Goal: Transaction & Acquisition: Purchase product/service

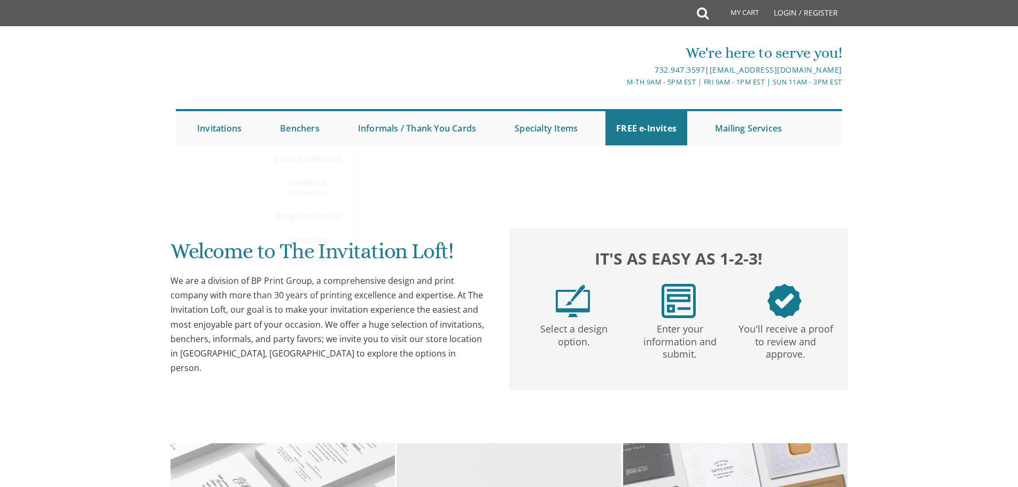
click at [294, 135] on link "Benchers" at bounding box center [299, 128] width 61 height 34
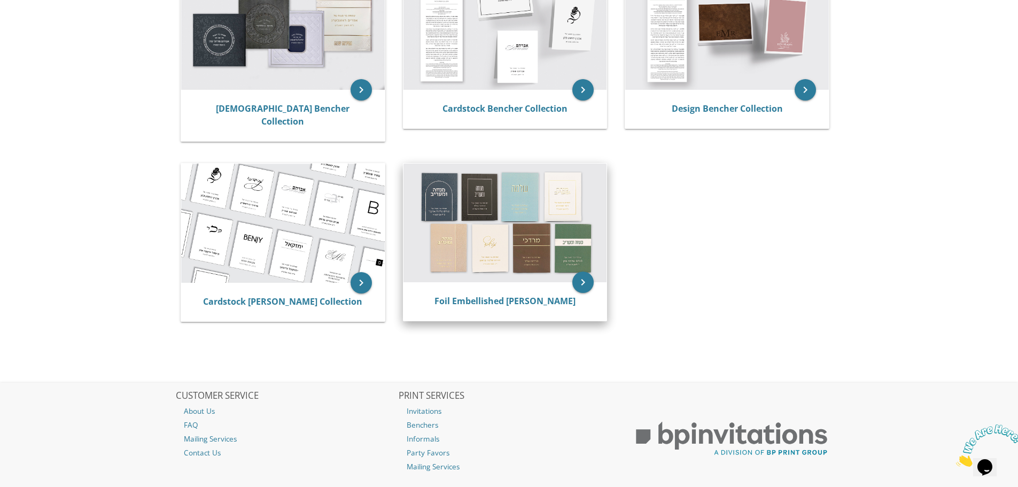
scroll to position [267, 0]
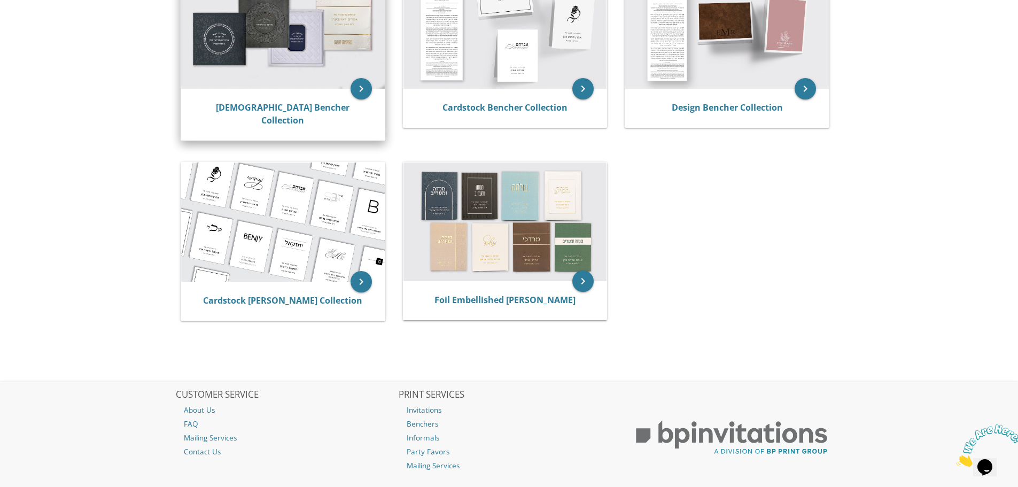
click at [223, 24] on img at bounding box center [283, 29] width 204 height 119
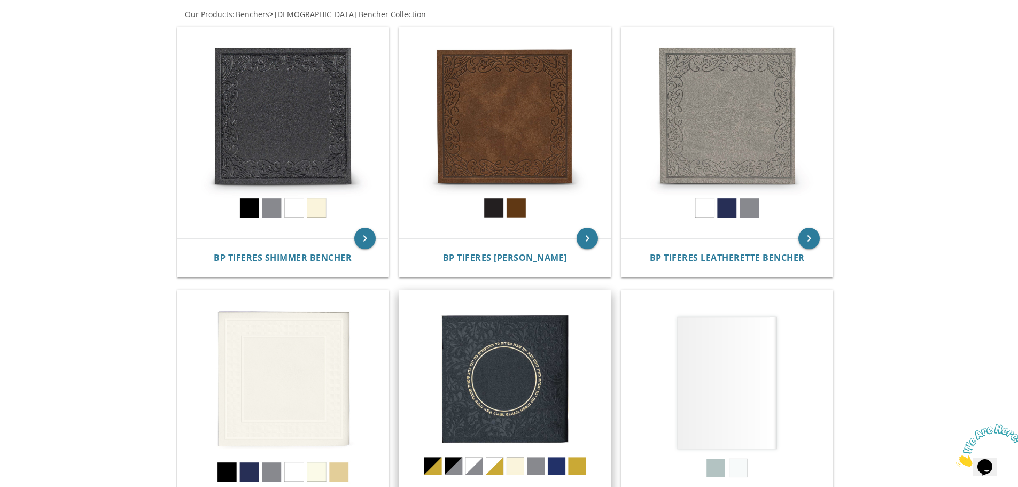
scroll to position [214, 0]
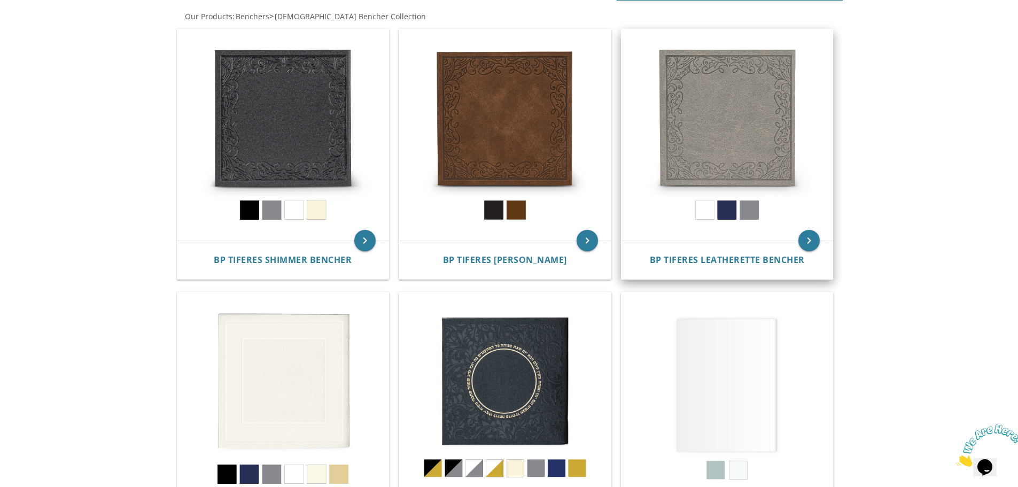
click at [714, 116] on img at bounding box center [727, 135] width 212 height 212
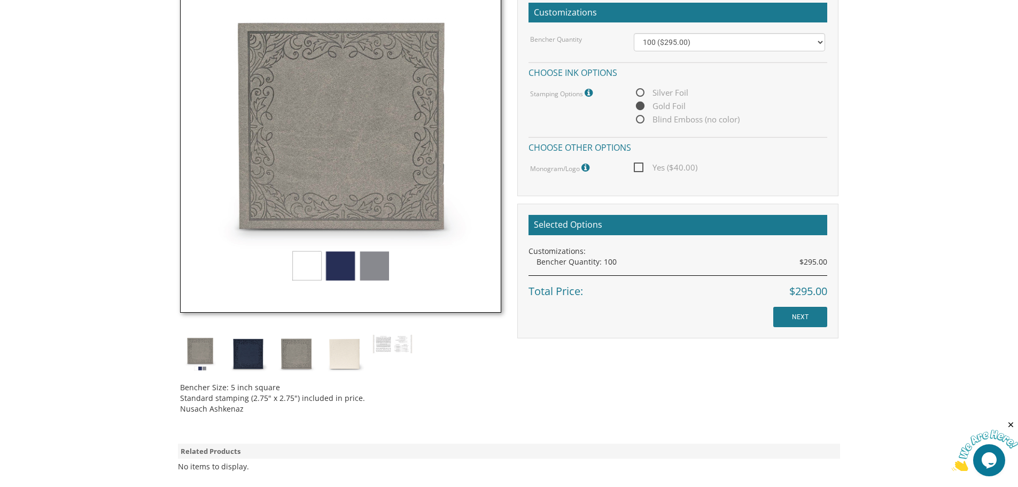
scroll to position [214, 0]
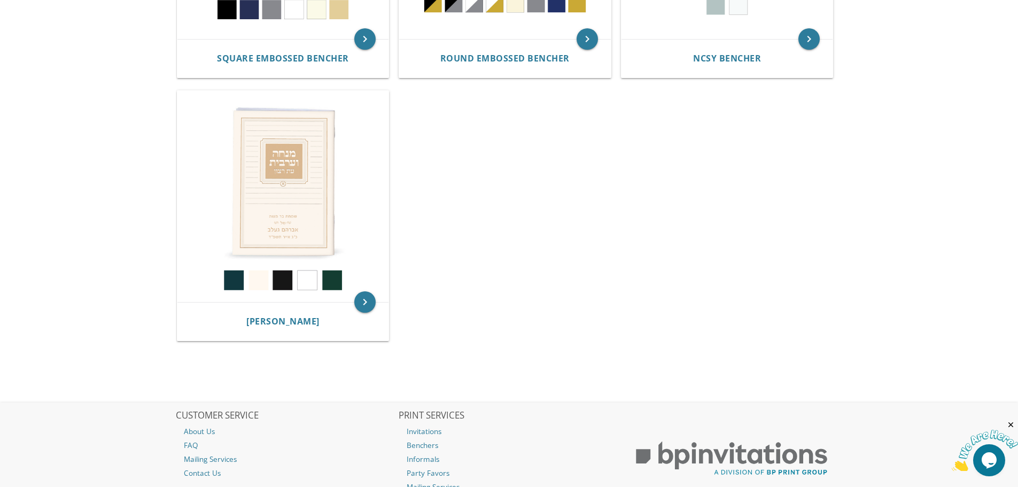
scroll to position [481, 0]
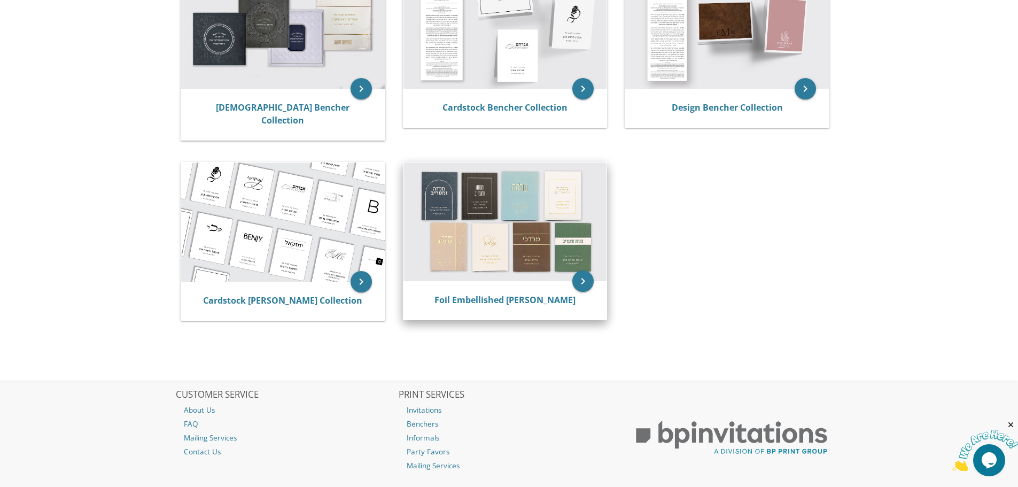
click at [532, 205] on img at bounding box center [505, 221] width 204 height 119
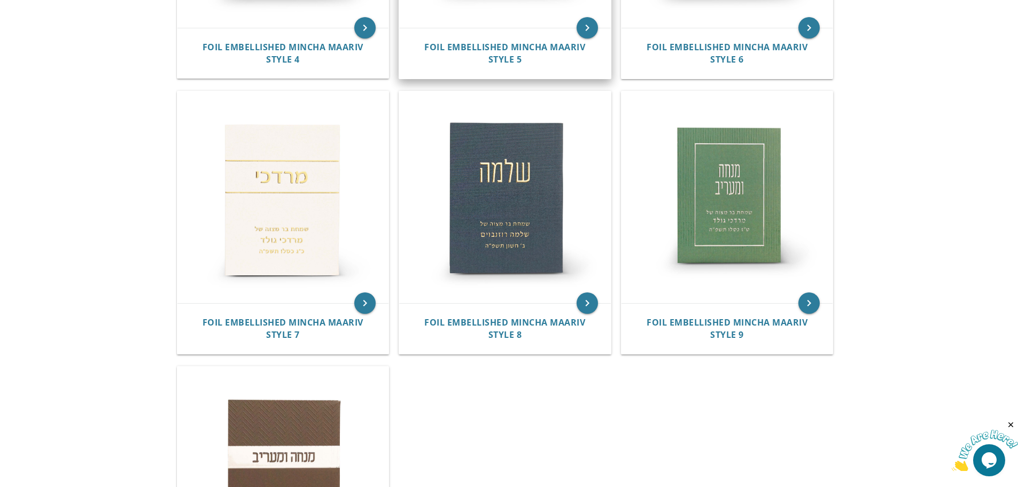
scroll to position [641, 0]
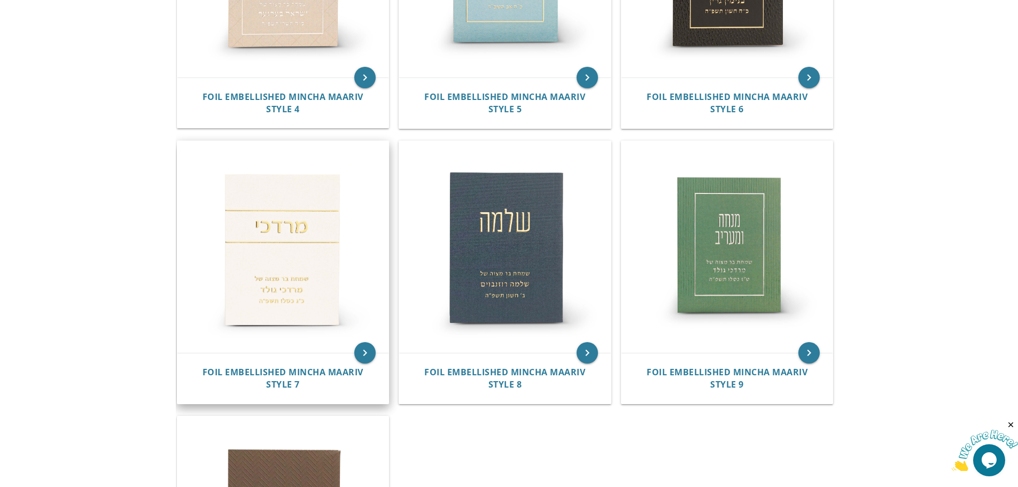
click at [286, 248] on img at bounding box center [283, 247] width 212 height 212
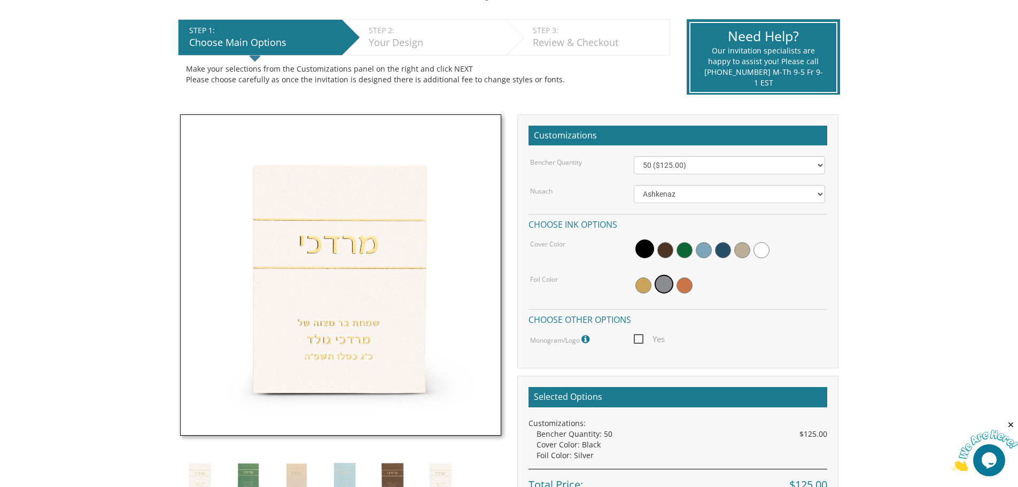
scroll to position [267, 0]
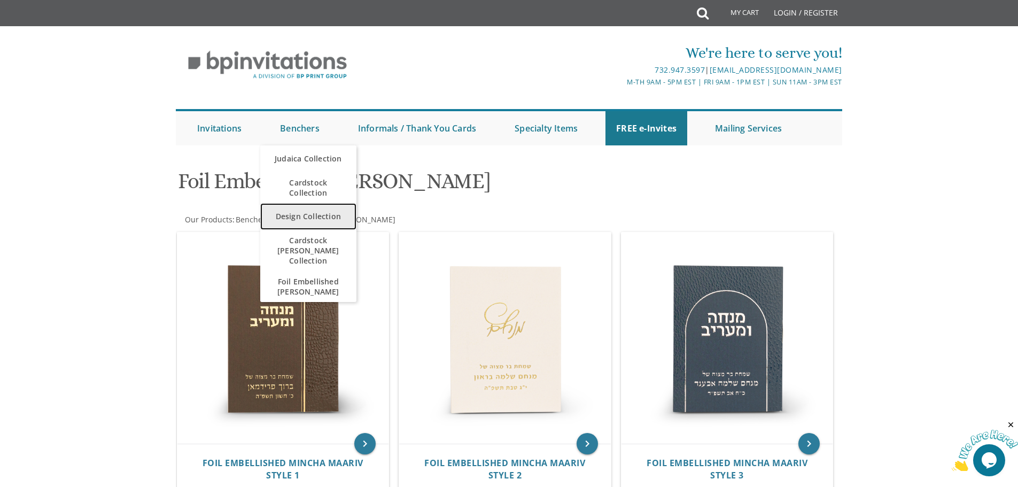
click at [305, 214] on link "Design Collection" at bounding box center [308, 216] width 96 height 27
click at [314, 205] on link "Design Collection" at bounding box center [308, 216] width 96 height 27
click at [313, 220] on link "Design Collection" at bounding box center [308, 216] width 96 height 27
click at [311, 218] on link "Design Collection" at bounding box center [308, 216] width 96 height 27
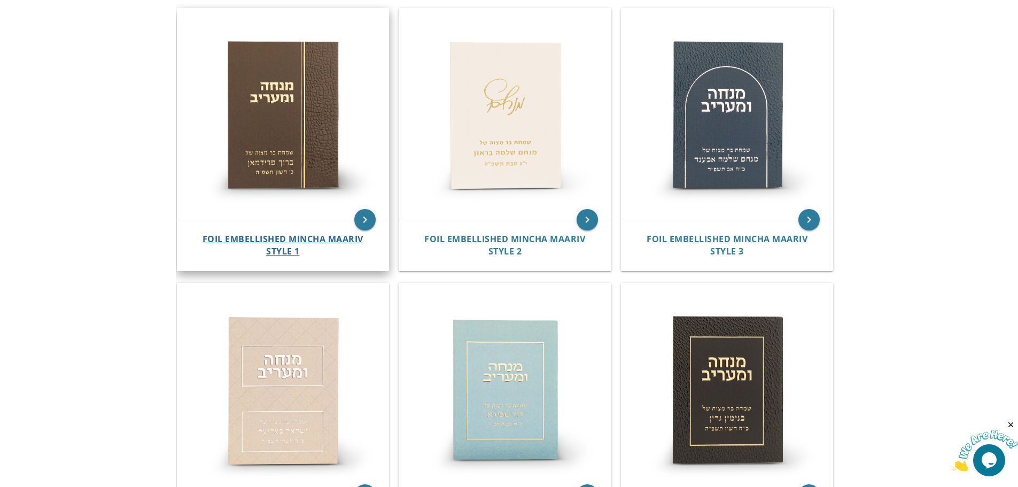
scroll to position [18, 0]
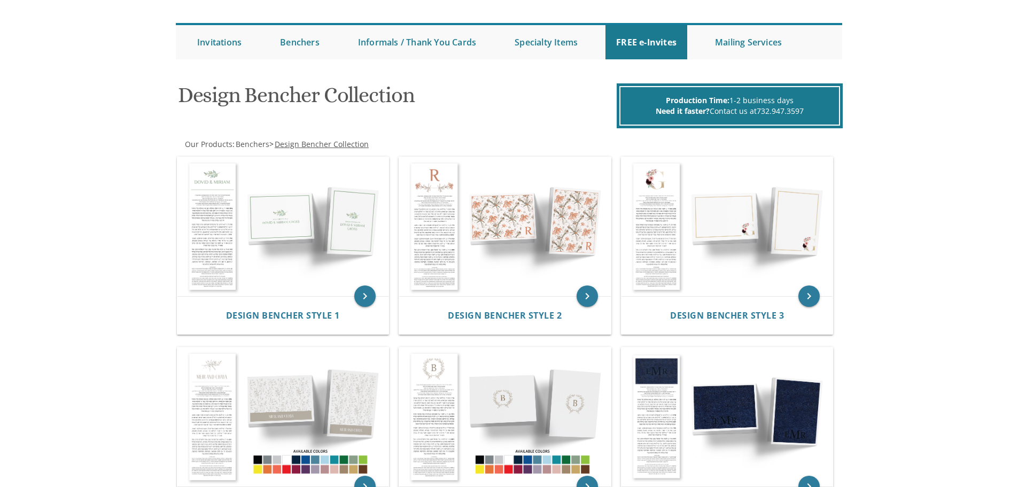
scroll to position [214, 0]
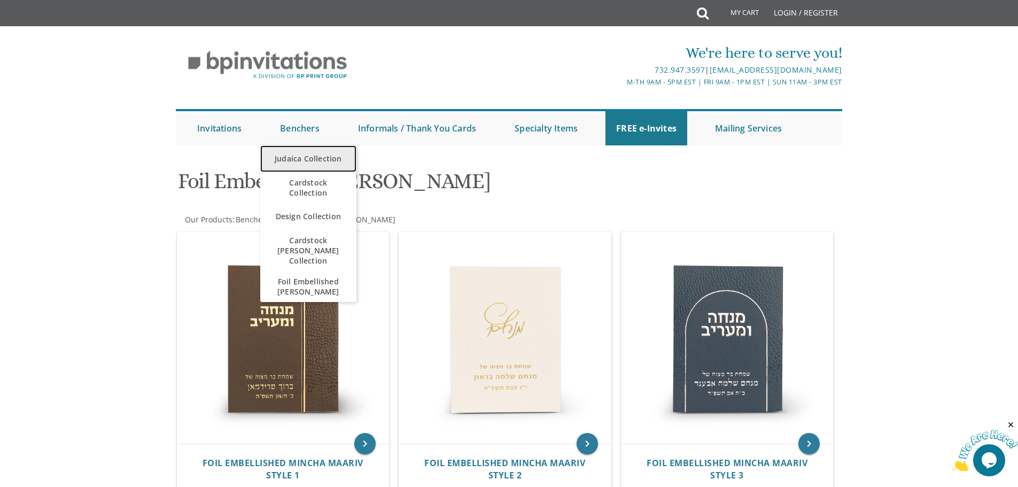
click at [305, 160] on link "Judaica Collection" at bounding box center [308, 158] width 96 height 27
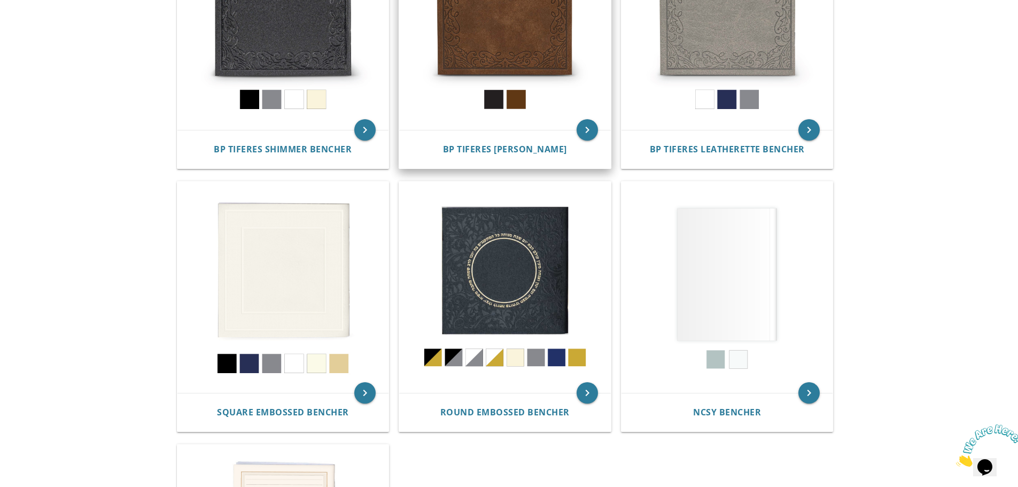
scroll to position [321, 0]
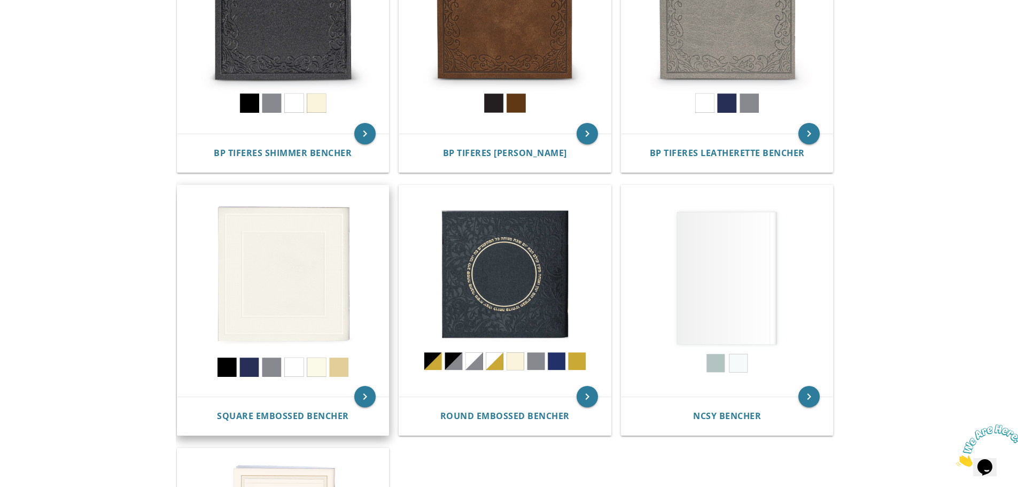
click at [327, 272] on img at bounding box center [283, 291] width 212 height 212
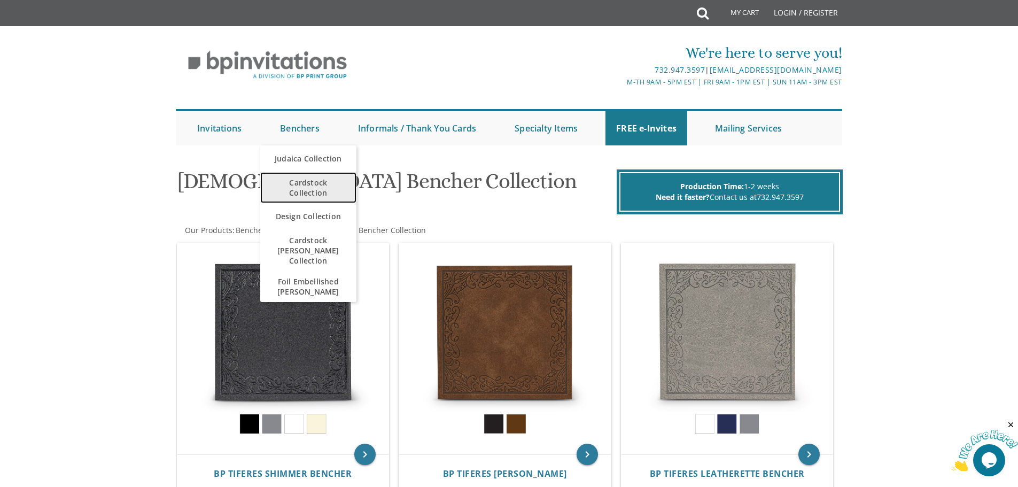
click at [314, 183] on span "Cardstock Collection" at bounding box center [308, 187] width 75 height 31
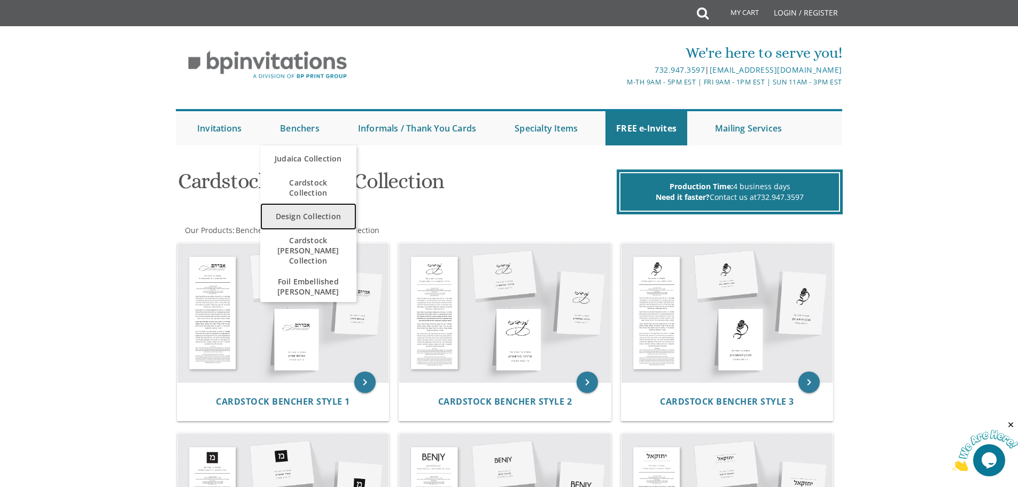
click at [298, 216] on link "Design Collection" at bounding box center [308, 216] width 96 height 27
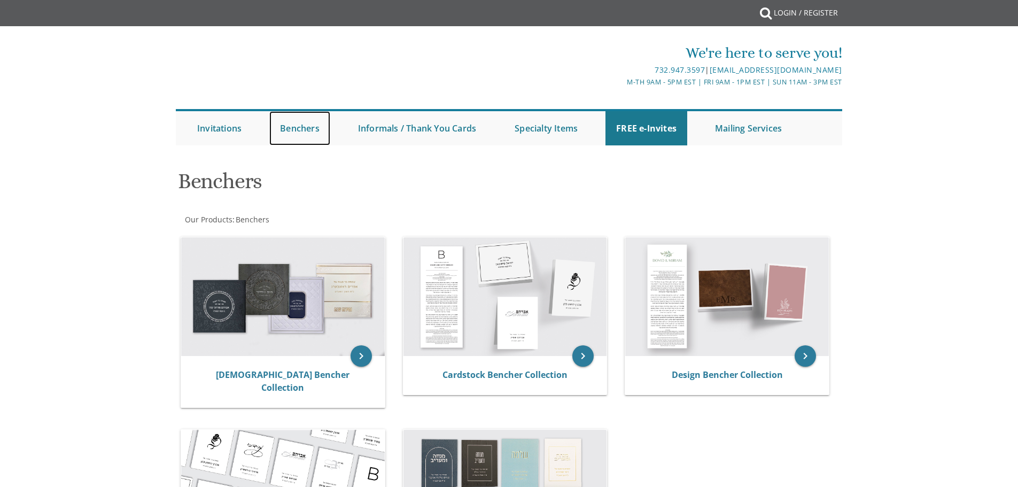
click at [297, 123] on link "Benchers" at bounding box center [299, 128] width 61 height 34
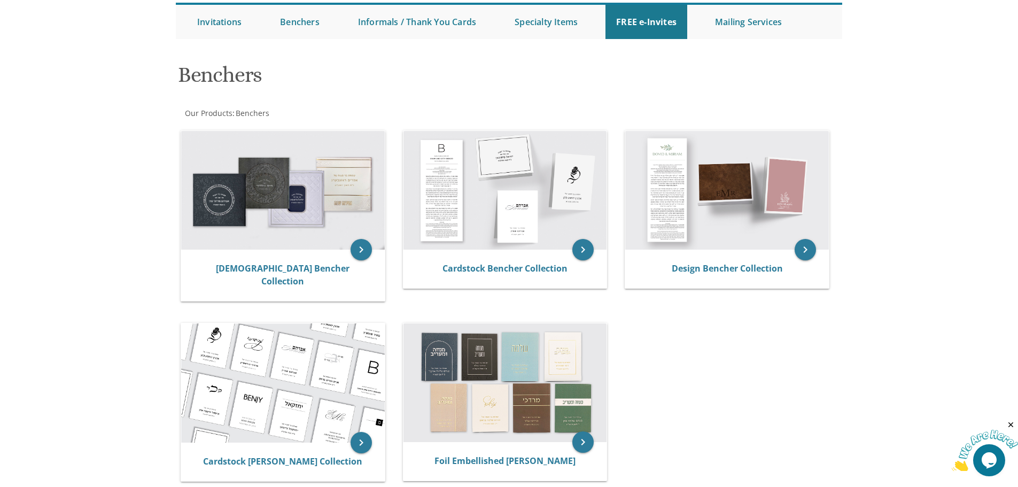
scroll to position [107, 0]
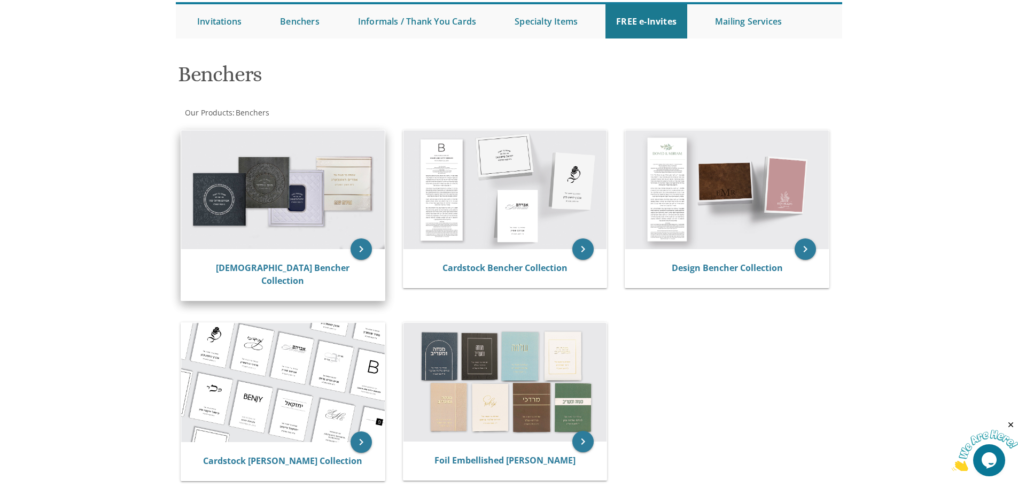
click at [272, 237] on img at bounding box center [283, 189] width 204 height 119
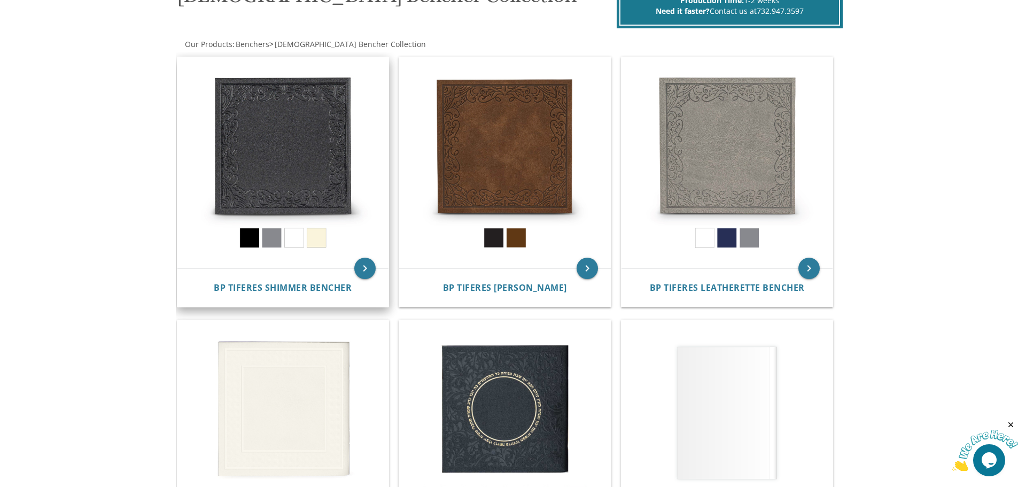
scroll to position [214, 0]
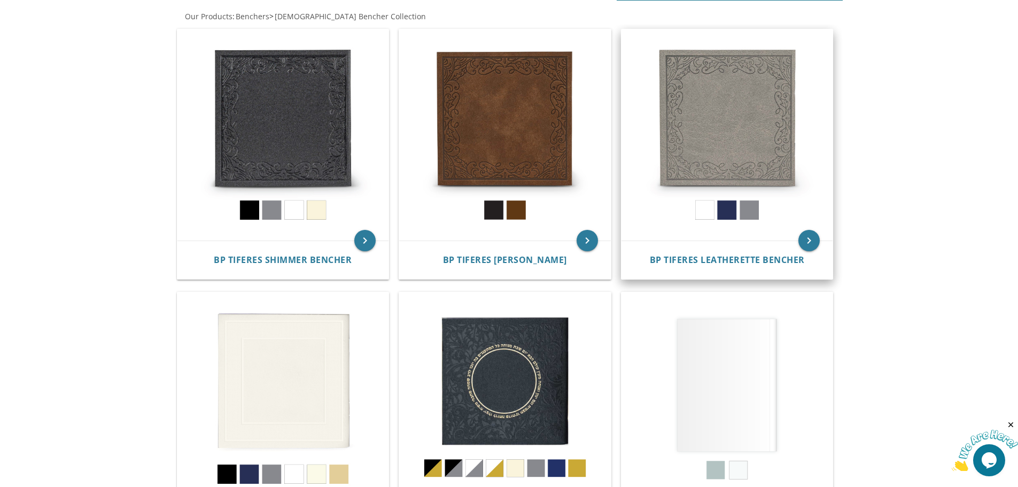
click at [698, 128] on img at bounding box center [727, 135] width 212 height 212
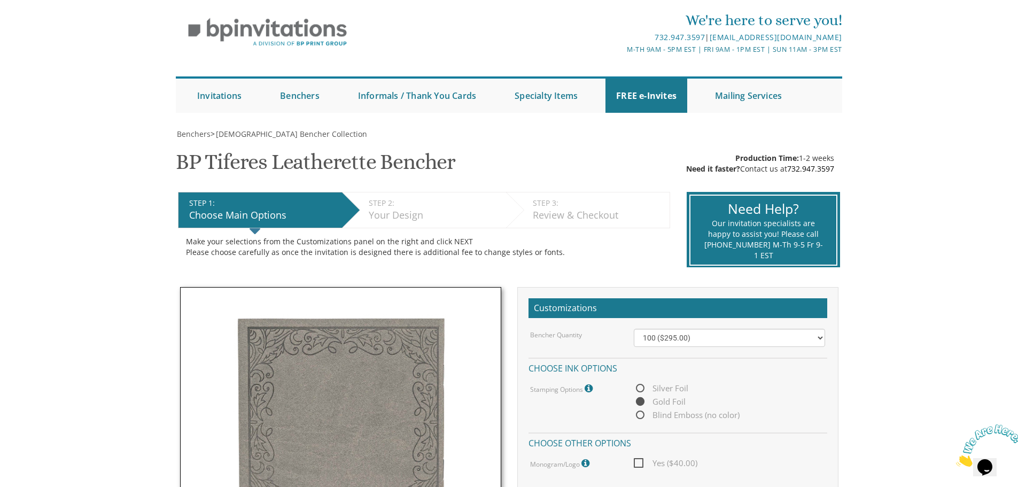
scroll to position [160, 0]
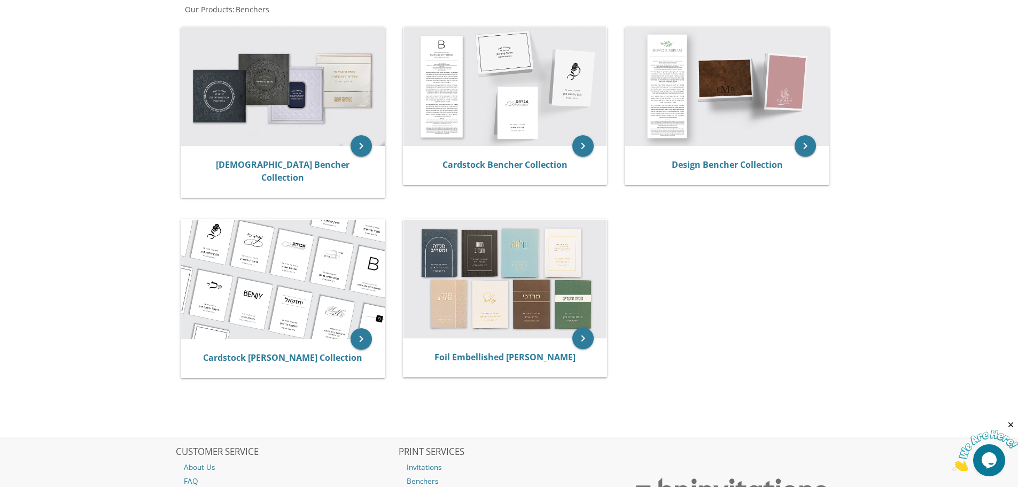
scroll to position [214, 0]
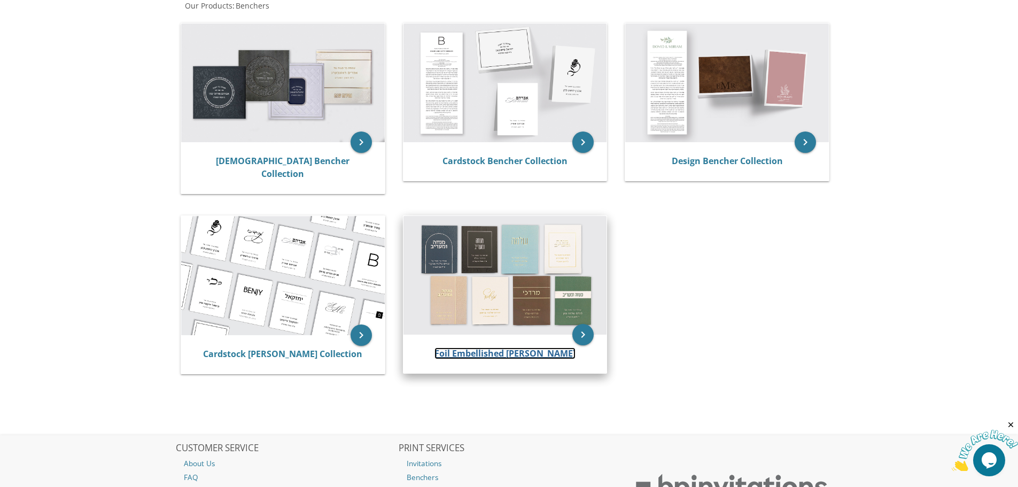
click at [493, 347] on link "Foil Embellished [PERSON_NAME]" at bounding box center [504, 353] width 141 height 12
click at [489, 347] on link "Foil Embellished [PERSON_NAME]" at bounding box center [504, 353] width 141 height 12
click at [472, 227] on img at bounding box center [505, 275] width 204 height 119
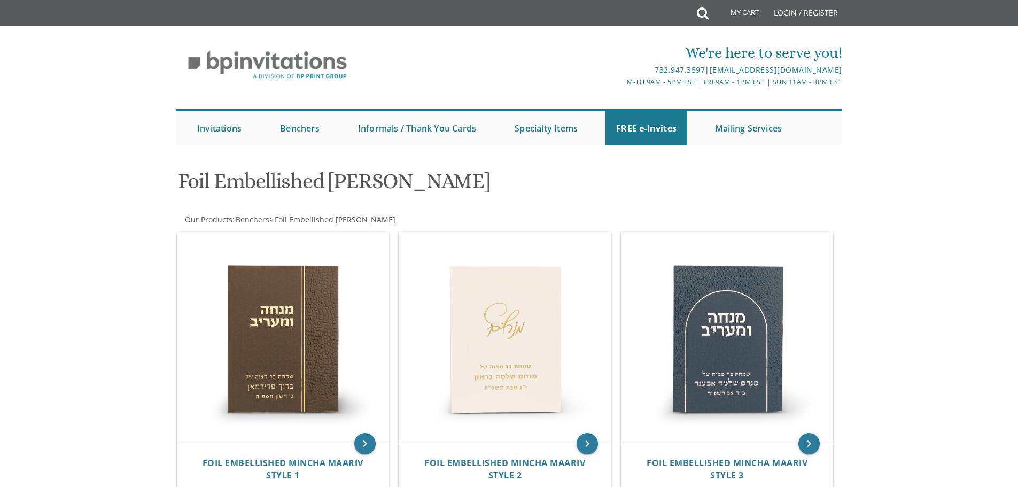
click at [487, 339] on img at bounding box center [505, 338] width 212 height 212
